Goal: Book appointment/travel/reservation

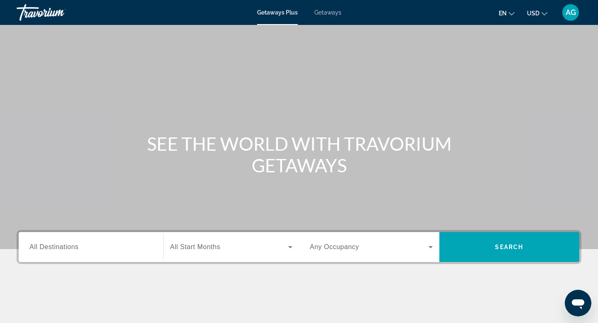
click at [331, 13] on span "Getaways" at bounding box center [328, 12] width 27 height 7
click at [125, 250] on input "Destination All Destinations" at bounding box center [91, 248] width 123 height 10
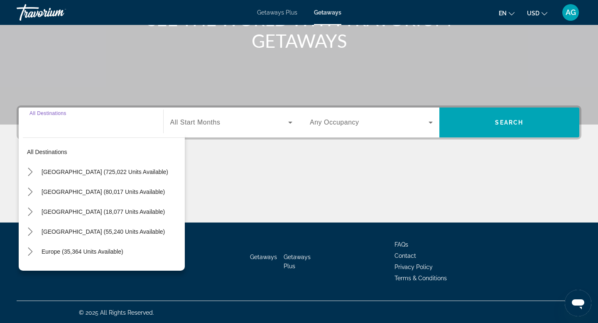
scroll to position [126, 0]
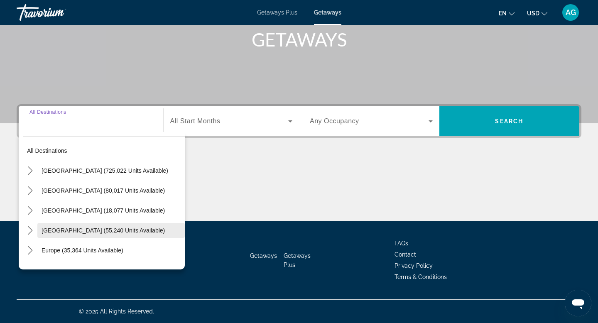
click at [77, 226] on span "Select destination: Caribbean & Atlantic Islands (55,240 units available)" at bounding box center [111, 231] width 148 height 20
type input "**********"
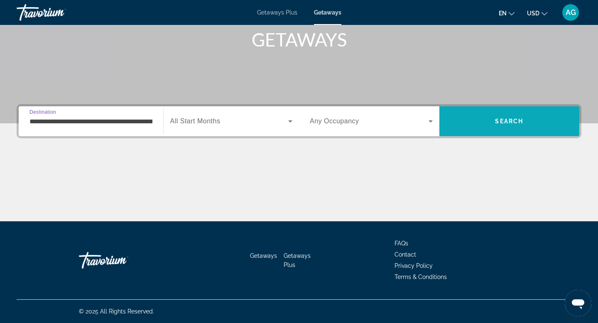
click at [487, 121] on span "Search" at bounding box center [510, 121] width 140 height 20
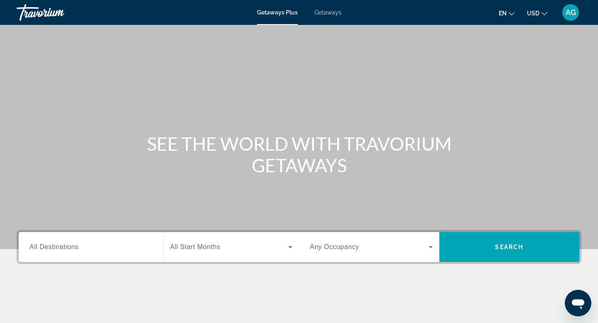
click at [322, 14] on span "Getaways" at bounding box center [328, 12] width 27 height 7
click at [94, 243] on input "Destination All Destinations" at bounding box center [91, 248] width 123 height 10
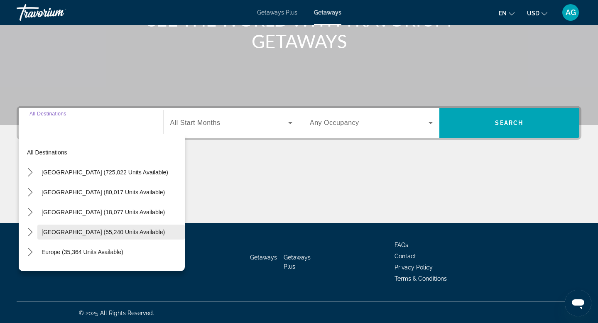
scroll to position [126, 0]
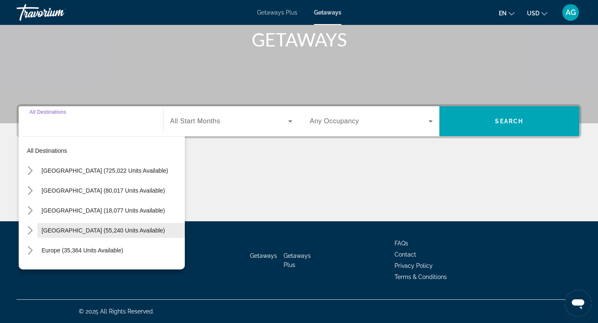
click at [58, 234] on span "Select destination: Caribbean & Atlantic Islands (55,240 units available)" at bounding box center [111, 231] width 148 height 20
type input "**********"
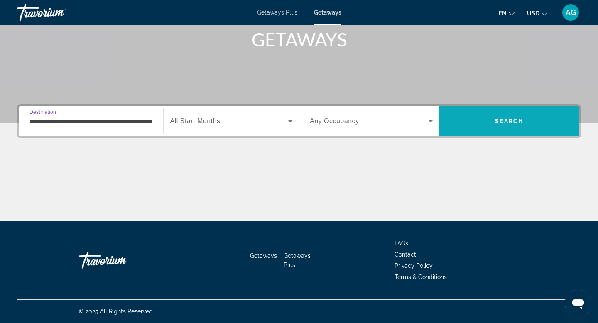
click at [524, 116] on span "Search" at bounding box center [510, 121] width 140 height 20
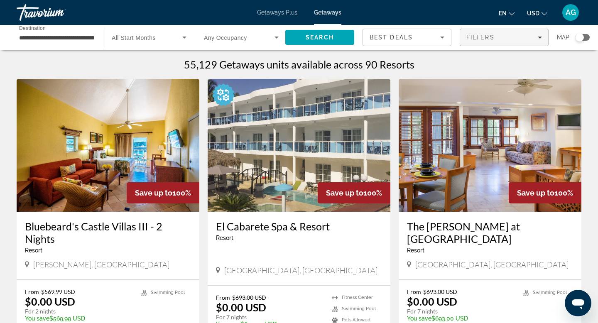
click at [536, 41] on span "Filters" at bounding box center [504, 37] width 88 height 20
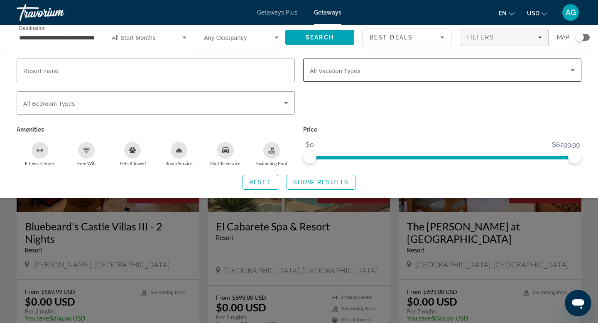
click at [440, 75] on div "Search widget" at bounding box center [442, 70] width 265 height 23
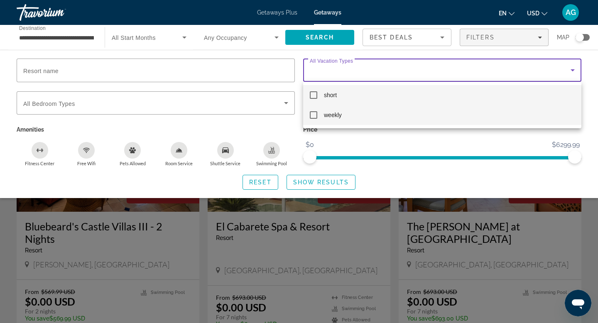
click at [313, 116] on mat-pseudo-checkbox at bounding box center [313, 114] width 7 height 7
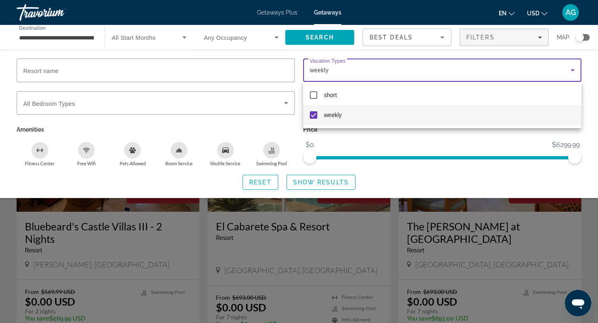
click at [314, 187] on div at bounding box center [299, 161] width 598 height 323
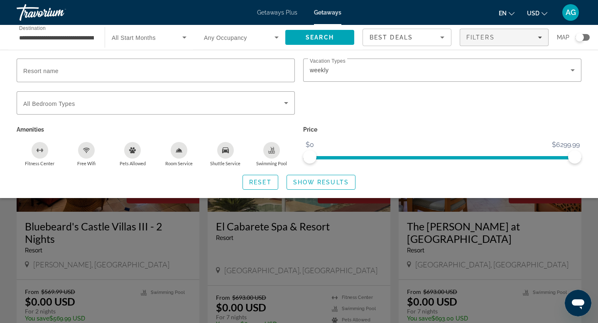
click at [314, 187] on span "Search widget" at bounding box center [321, 182] width 68 height 20
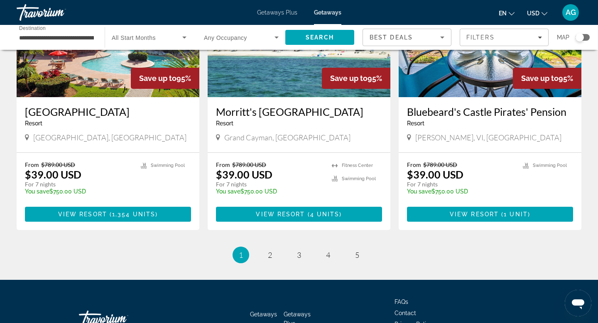
scroll to position [1009, 0]
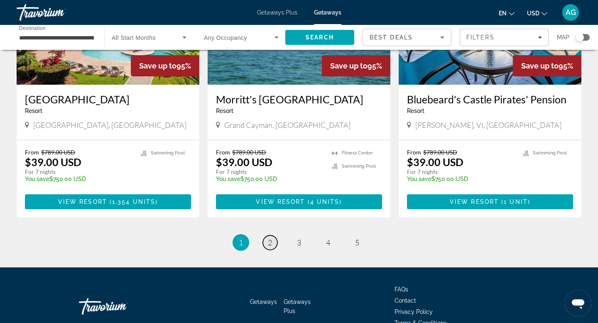
click at [270, 238] on span "2" at bounding box center [270, 242] width 4 height 9
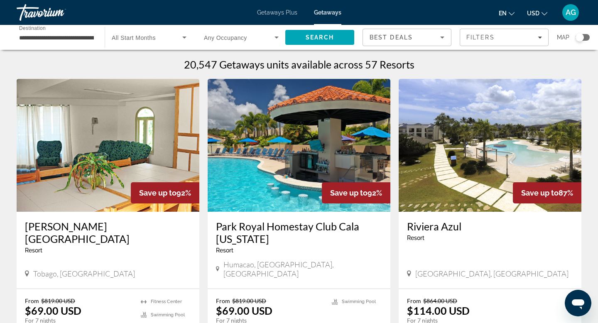
click at [275, 10] on span "Getaways Plus" at bounding box center [277, 12] width 40 height 7
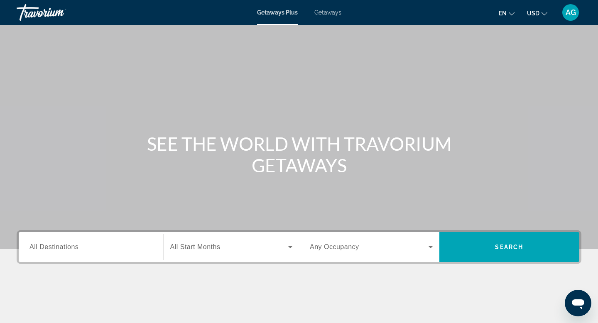
click at [81, 251] on input "Destination All Destinations" at bounding box center [91, 248] width 123 height 10
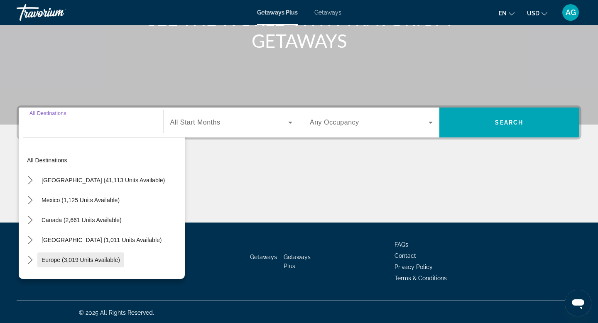
scroll to position [126, 0]
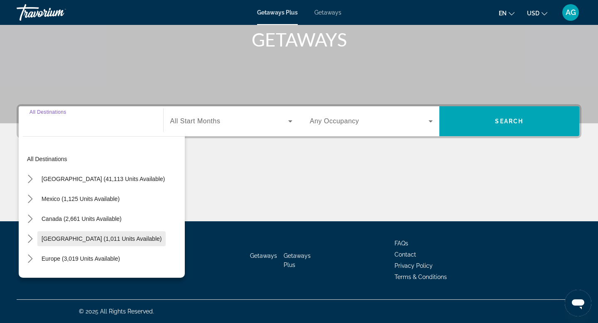
click at [73, 236] on span "[GEOGRAPHIC_DATA] (1,011 units available)" at bounding box center [102, 239] width 120 height 7
type input "**********"
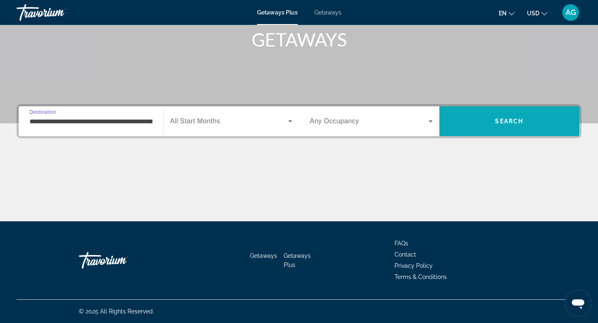
click at [512, 128] on span "Search" at bounding box center [510, 121] width 140 height 20
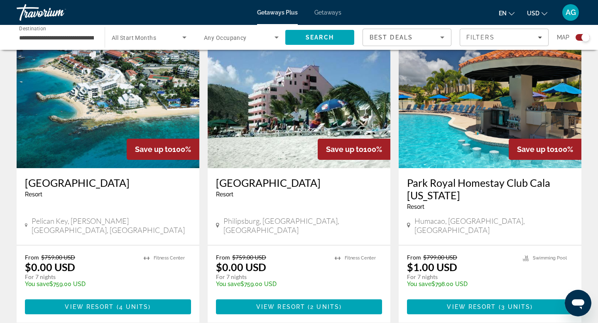
scroll to position [597, 0]
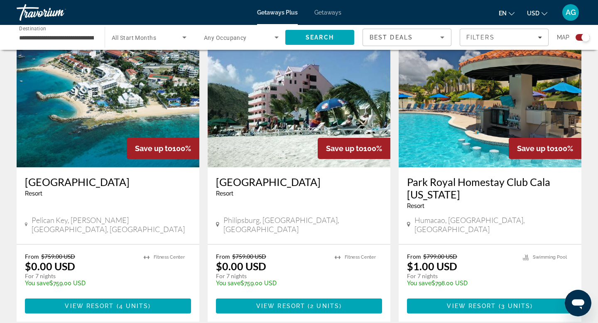
click at [451, 145] on img "Main content" at bounding box center [490, 100] width 183 height 133
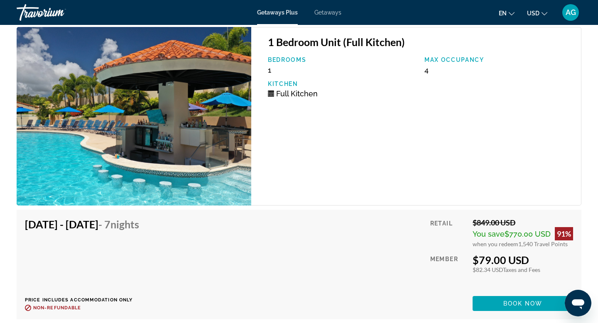
scroll to position [1395, 0]
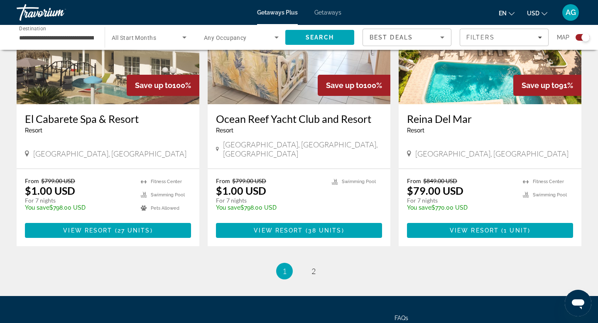
scroll to position [1258, 0]
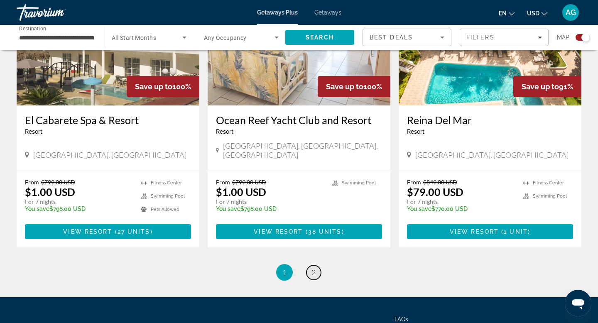
click at [317, 266] on link "page 2" at bounding box center [314, 273] width 15 height 15
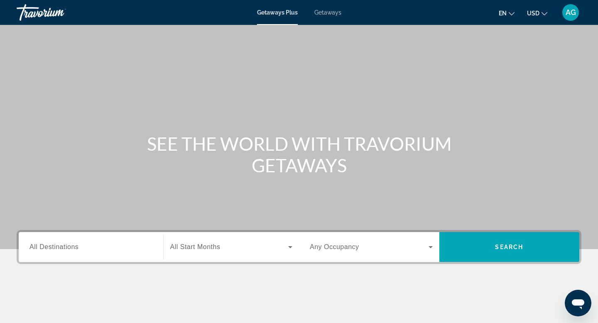
click at [332, 15] on span "Getaways" at bounding box center [328, 12] width 27 height 7
click at [91, 246] on input "Destination All Destinations" at bounding box center [91, 248] width 123 height 10
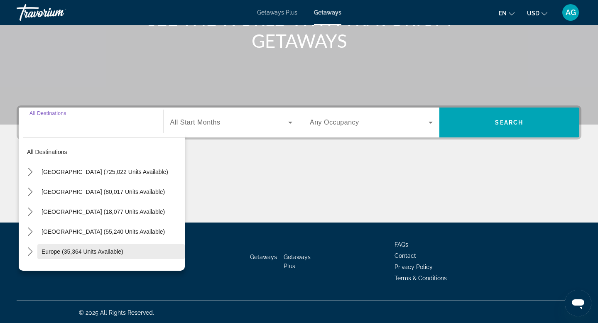
scroll to position [126, 0]
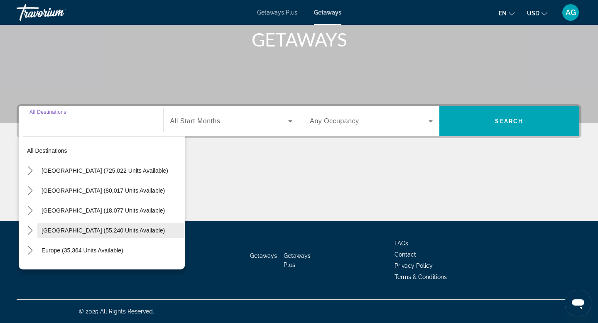
click at [56, 232] on span "[GEOGRAPHIC_DATA] (55,240 units available)" at bounding box center [103, 230] width 123 height 7
type input "**********"
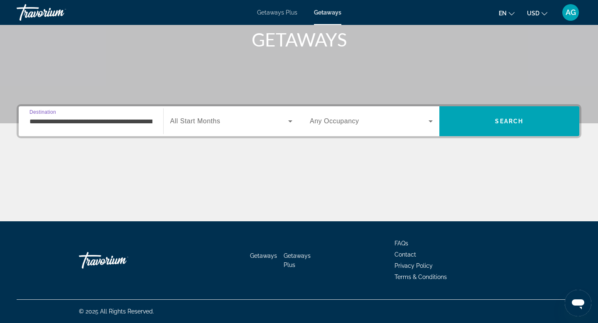
click at [291, 123] on icon "Search widget" at bounding box center [290, 121] width 10 height 10
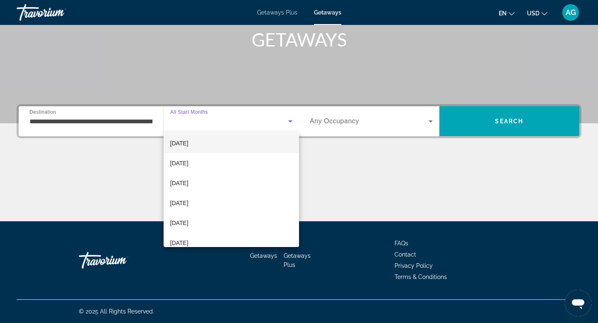
scroll to position [64, 0]
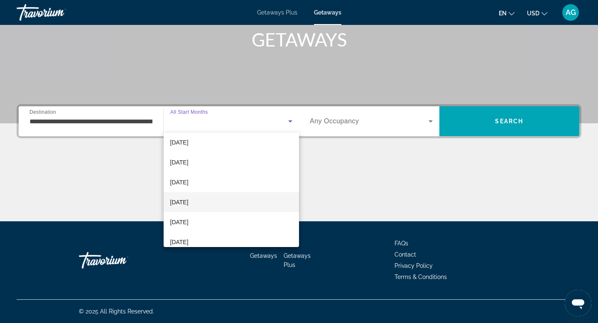
click at [235, 203] on mat-option "March 2026" at bounding box center [232, 202] width 136 height 20
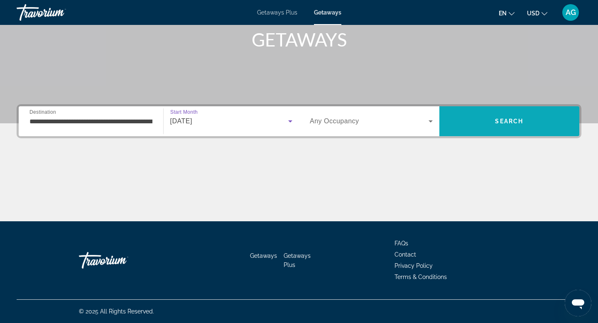
click at [487, 123] on span "Search" at bounding box center [510, 121] width 140 height 20
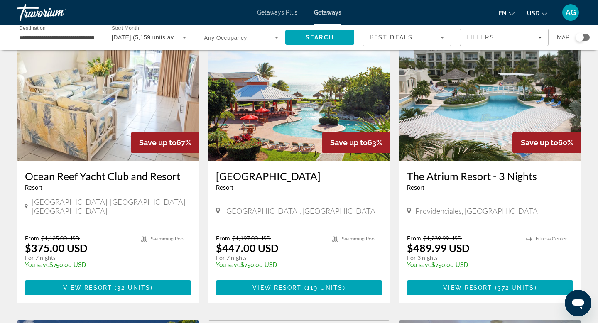
scroll to position [650, 0]
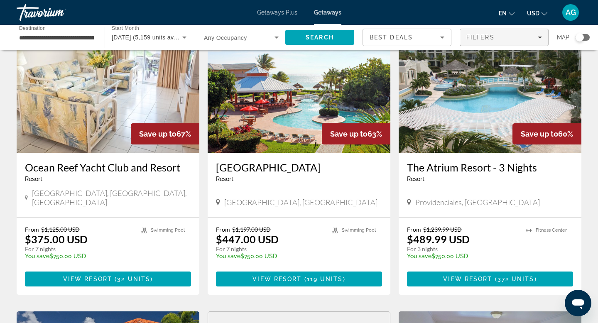
click at [498, 39] on div "Filters" at bounding box center [505, 37] width 76 height 7
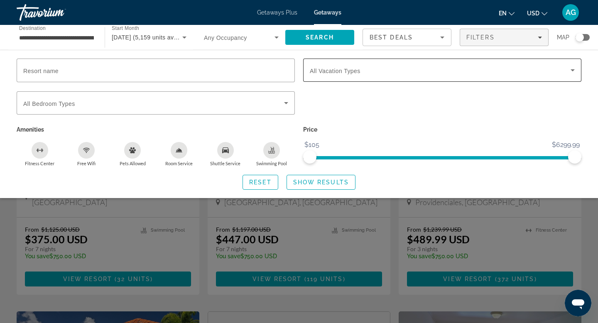
click at [367, 66] on span "Search widget" at bounding box center [440, 70] width 261 height 10
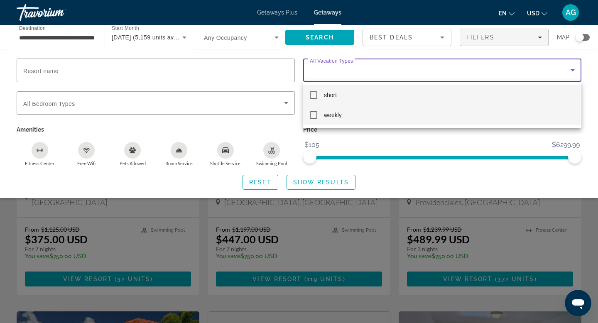
click at [313, 116] on mat-pseudo-checkbox at bounding box center [313, 114] width 7 height 7
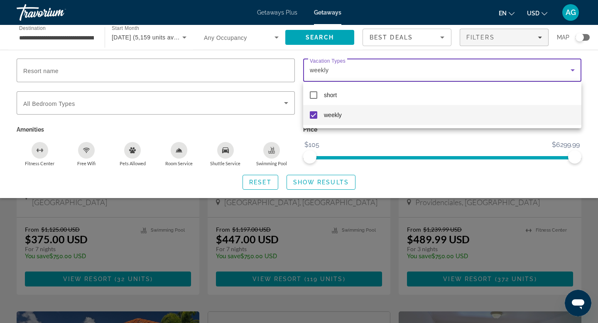
click at [314, 183] on div at bounding box center [299, 161] width 598 height 323
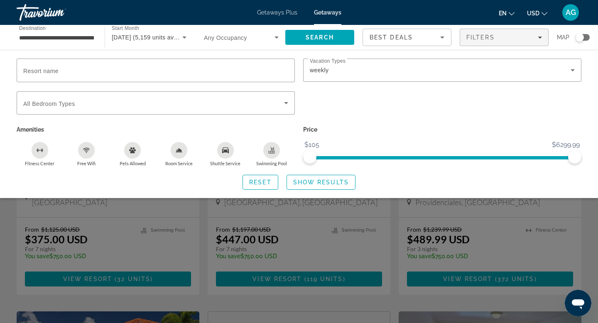
click at [314, 183] on span "Show Results" at bounding box center [321, 182] width 56 height 7
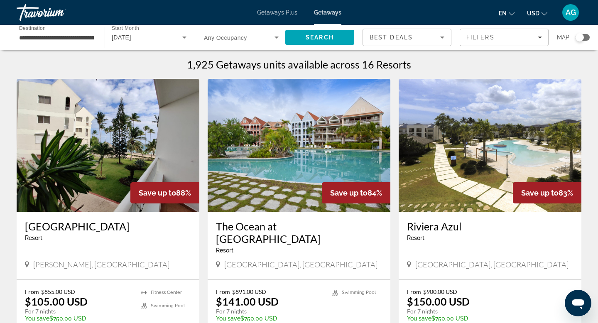
click at [271, 15] on span "Getaways Plus" at bounding box center [277, 12] width 40 height 7
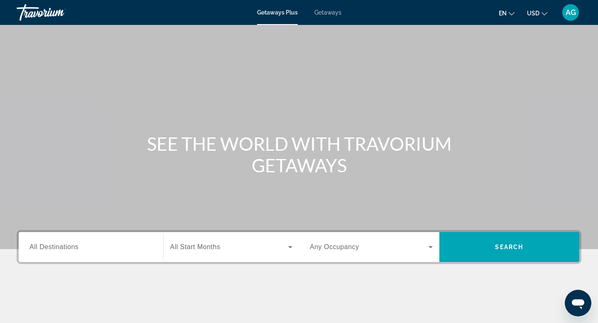
click at [73, 249] on span "All Destinations" at bounding box center [54, 247] width 49 height 7
click at [73, 249] on input "Destination All Destinations" at bounding box center [91, 248] width 123 height 10
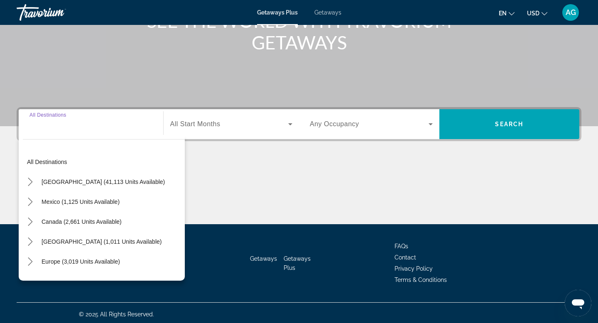
scroll to position [126, 0]
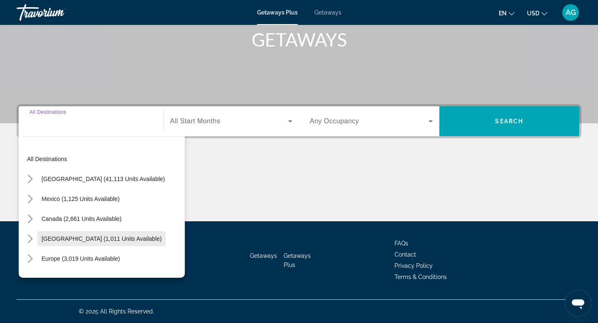
click at [63, 244] on span "Select destination: Caribbean & Atlantic Islands (1,011 units available)" at bounding box center [101, 239] width 128 height 20
type input "**********"
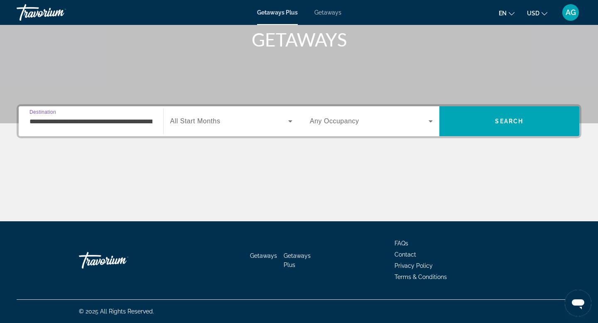
click at [278, 123] on span "Search widget" at bounding box center [229, 121] width 118 height 10
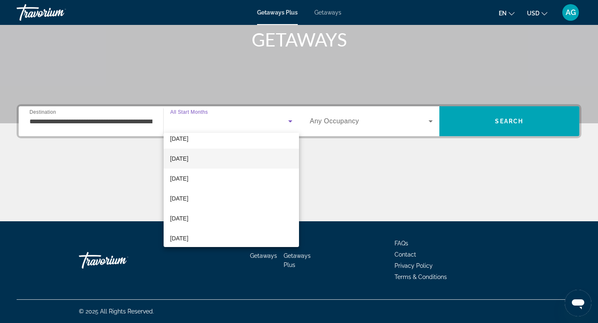
scroll to position [49, 0]
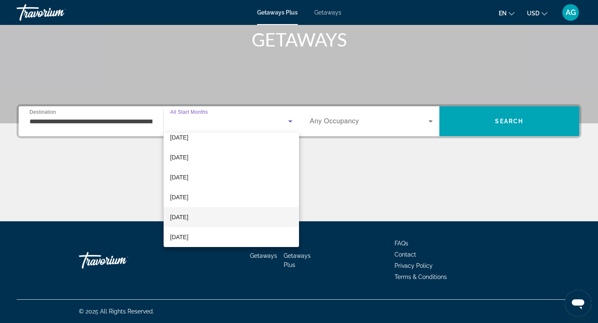
click at [213, 216] on mat-option "March 2026" at bounding box center [232, 217] width 136 height 20
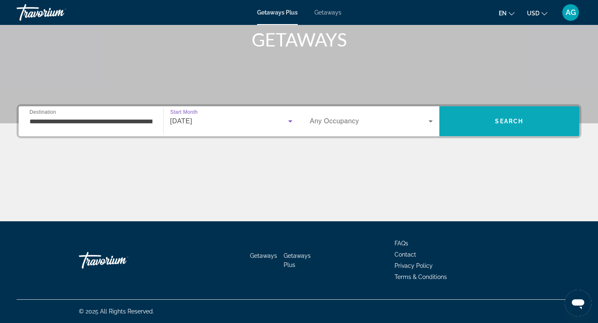
click at [520, 121] on span "Search" at bounding box center [509, 121] width 28 height 7
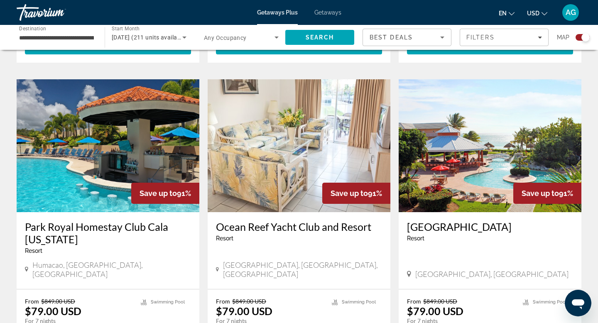
scroll to position [556, 0]
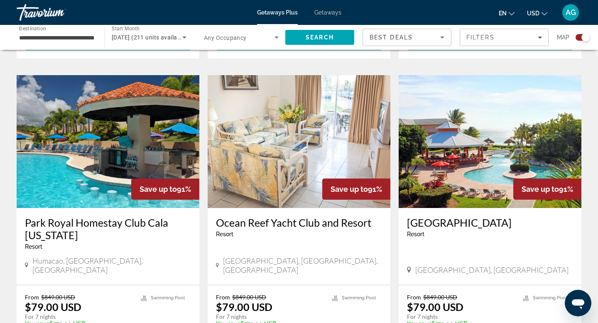
click at [181, 118] on img "Main content" at bounding box center [108, 141] width 183 height 133
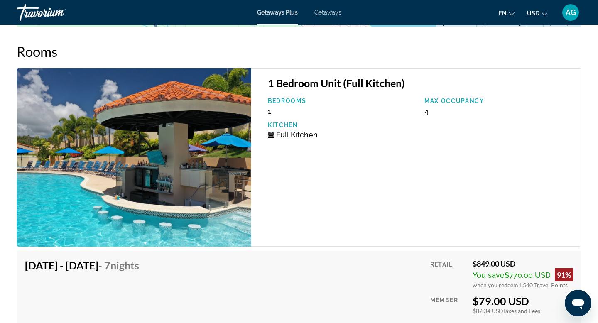
scroll to position [1355, 0]
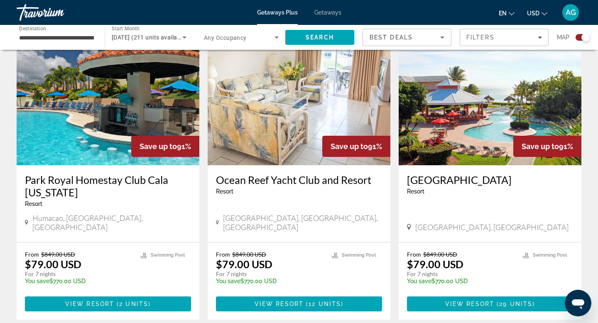
scroll to position [582, 0]
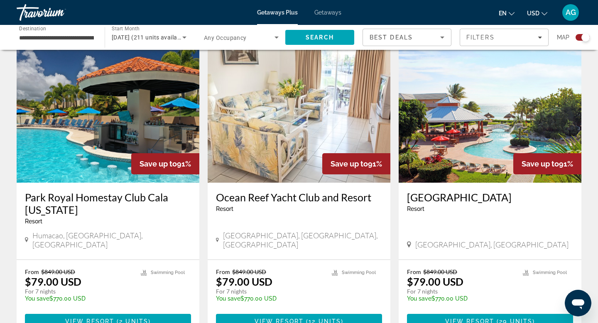
click at [488, 112] on img "Main content" at bounding box center [490, 116] width 183 height 133
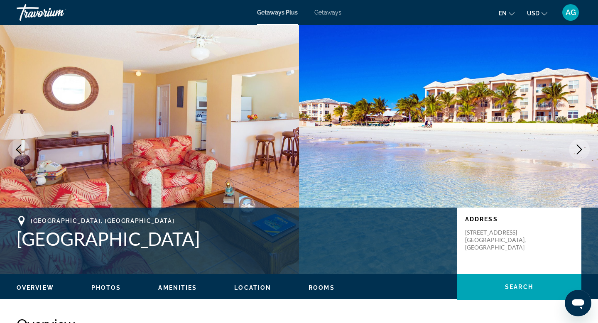
click at [578, 154] on icon "Next image" at bounding box center [580, 150] width 10 height 10
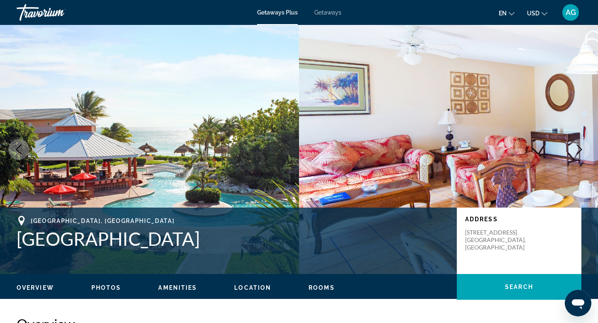
click at [578, 154] on icon "Next image" at bounding box center [580, 150] width 10 height 10
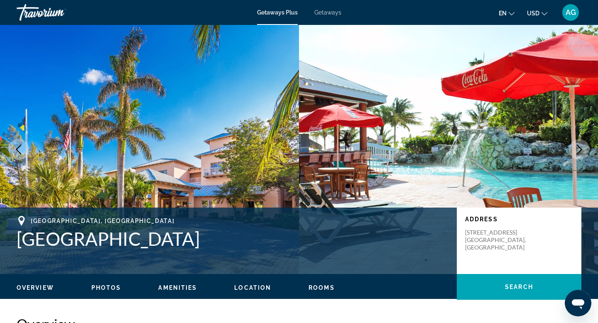
click at [578, 154] on icon "Next image" at bounding box center [580, 150] width 10 height 10
